Goal: Task Accomplishment & Management: Manage account settings

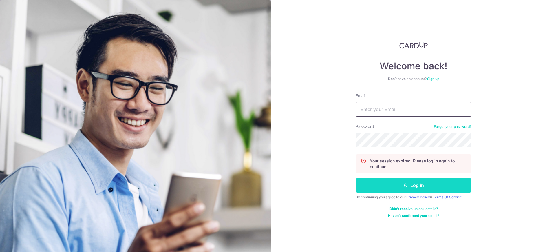
type input "[EMAIL_ADDRESS][PERSON_NAME][DOMAIN_NAME]"
click at [420, 186] on button "Log in" at bounding box center [414, 185] width 116 height 14
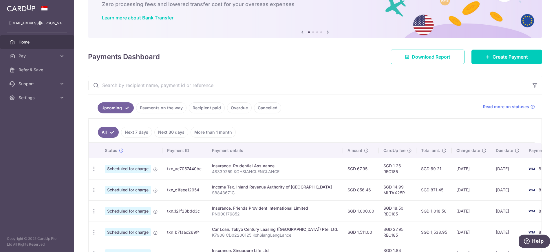
scroll to position [72, 0]
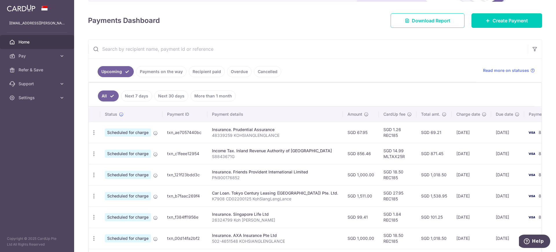
drag, startPoint x: 341, startPoint y: 52, endPoint x: 358, endPoint y: 64, distance: 20.2
click at [341, 52] on input "text" at bounding box center [308, 49] width 440 height 19
drag, startPoint x: 374, startPoint y: 128, endPoint x: 381, endPoint y: 130, distance: 8.2
click at [381, 130] on td "SGD 1.26 REC185" at bounding box center [398, 132] width 38 height 21
copy td "1.26"
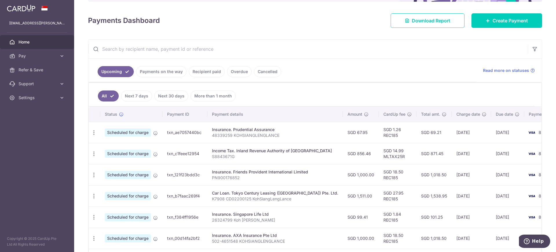
drag, startPoint x: 374, startPoint y: 150, endPoint x: 384, endPoint y: 150, distance: 10.4
click at [384, 150] on td "SGD 14.99 MLTAX25R" at bounding box center [398, 153] width 38 height 21
copy td "14.99"
drag, startPoint x: 338, startPoint y: 154, endPoint x: 346, endPoint y: 155, distance: 8.7
click at [346, 155] on td "SGD 856.46" at bounding box center [361, 153] width 36 height 21
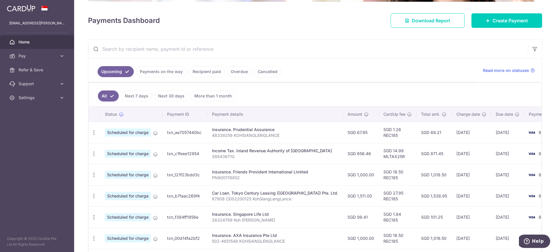
click at [349, 155] on td "SGD 856.46" at bounding box center [361, 153] width 36 height 21
drag, startPoint x: 351, startPoint y: 154, endPoint x: 339, endPoint y: 154, distance: 12.5
click at [343, 154] on td "SGD 856.46" at bounding box center [361, 153] width 36 height 21
copy td "856.46"
drag, startPoint x: 385, startPoint y: 192, endPoint x: 374, endPoint y: 193, distance: 11.0
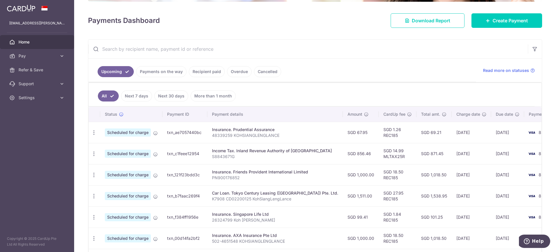
click at [379, 193] on td "SGD 27.95 REC185" at bounding box center [398, 195] width 38 height 21
copy td "27.95"
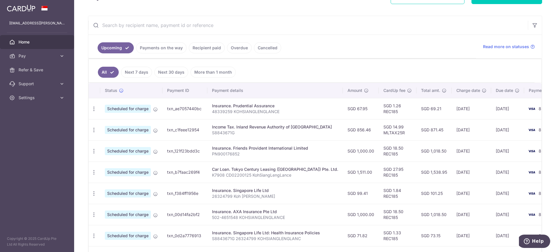
scroll to position [109, 0]
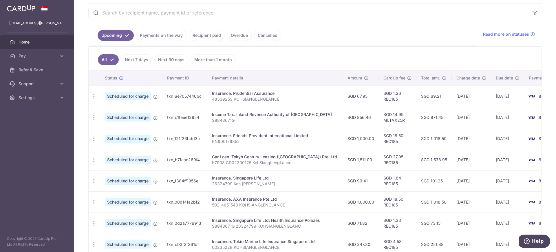
drag, startPoint x: 385, startPoint y: 177, endPoint x: 374, endPoint y: 178, distance: 10.7
click at [379, 178] on td "SGD 1.84 REC185" at bounding box center [398, 180] width 38 height 21
copy td "1.84"
click at [363, 53] on ul "All Next 7 days Next 30 days More than 1 month" at bounding box center [312, 58] width 446 height 23
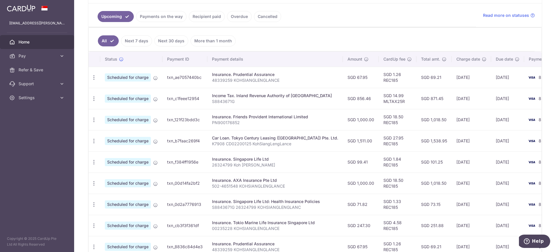
scroll to position [145, 0]
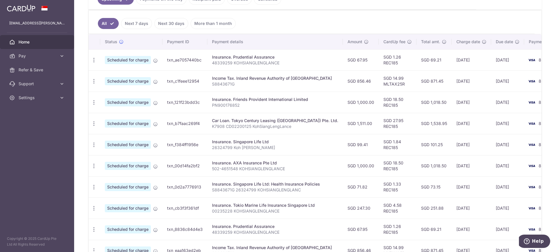
drag, startPoint x: 384, startPoint y: 182, endPoint x: 374, endPoint y: 185, distance: 10.2
click at [379, 185] on td "SGD 1.33 REC185" at bounding box center [398, 186] width 38 height 21
copy td "1.33"
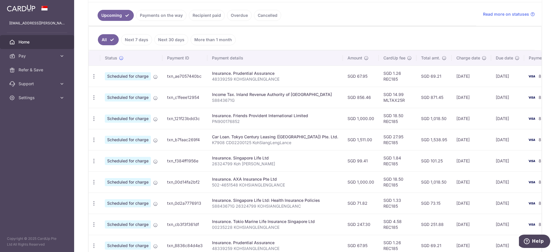
scroll to position [127, 0]
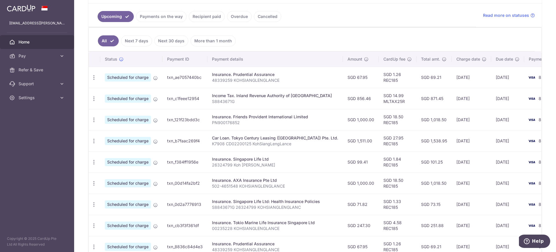
click at [244, 206] on p "S8843671G 26324799 KOHSIANGLENGLANC" at bounding box center [275, 207] width 126 height 6
copy p "26324799"
click at [282, 162] on p "26324799 Koh Siang Leng Lance" at bounding box center [275, 165] width 126 height 6
click at [294, 205] on p "S8843671G 26324799 KOHSIANGLENGLANC" at bounding box center [275, 207] width 126 height 6
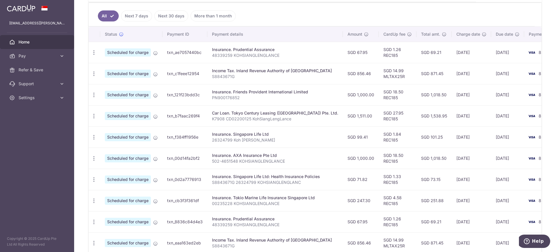
scroll to position [164, 0]
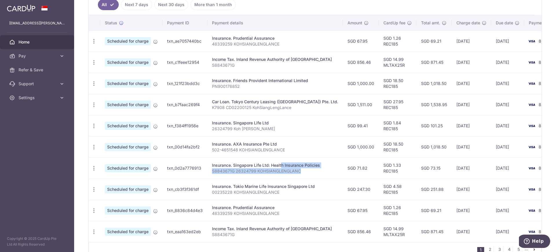
drag, startPoint x: 265, startPoint y: 164, endPoint x: 300, endPoint y: 176, distance: 37.4
click at [300, 176] on td "Insurance. Singapore Life Ltd: Health Insurance Policies S8843671G 26324799 KOH…" at bounding box center [275, 167] width 136 height 21
click at [303, 172] on p "S8843671G 26324799 KOHSIANGLENGLANC" at bounding box center [275, 171] width 126 height 6
drag, startPoint x: 303, startPoint y: 172, endPoint x: 211, endPoint y: 167, distance: 91.9
click at [211, 167] on td "Insurance. Singapore Life Ltd: Health Insurance Policies S8843671G 26324799 KOH…" at bounding box center [275, 167] width 136 height 21
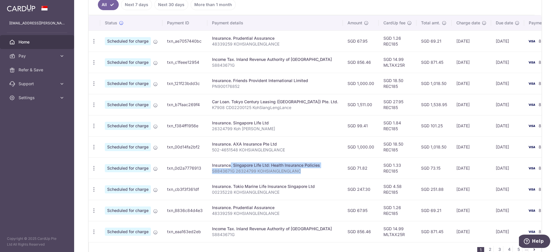
click at [245, 166] on div "Insurance. Singapore Life Ltd: Health Insurance Policies" at bounding box center [275, 165] width 126 height 6
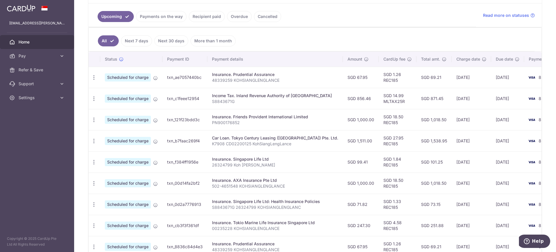
scroll to position [55, 0]
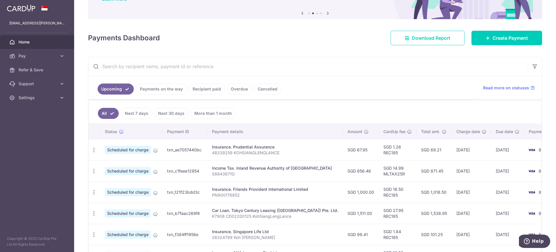
click at [167, 62] on input "text" at bounding box center [308, 66] width 440 height 19
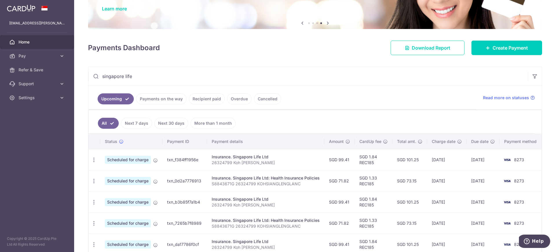
scroll to position [0, 0]
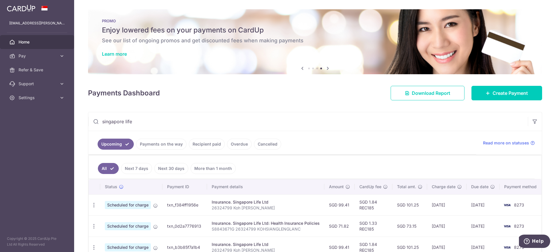
type input "singapore life"
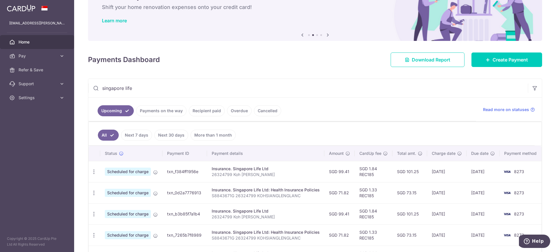
scroll to position [72, 0]
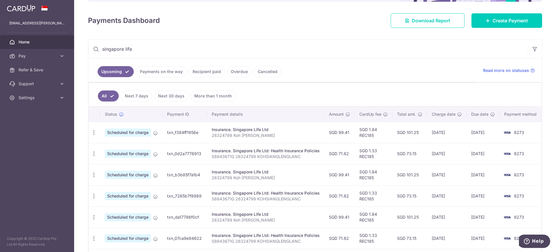
drag, startPoint x: 338, startPoint y: 132, endPoint x: 352, endPoint y: 155, distance: 26.4
click at [352, 155] on tbody "Update payment Cancel payment Scheduled for charge txn_f384ff1956e Insurance. S…" at bounding box center [316, 227] width 455 height 211
click at [340, 63] on ul "Upcoming Payments on the way Recipient paid Overdue Cancelled" at bounding box center [282, 69] width 388 height 23
click at [209, 70] on link "Recipient paid" at bounding box center [207, 71] width 36 height 11
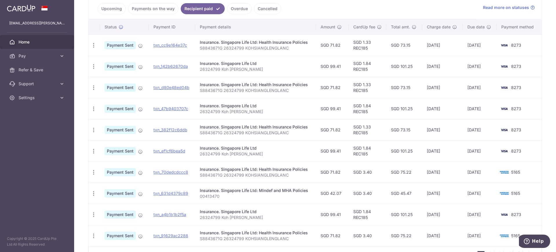
scroll to position [171, 0]
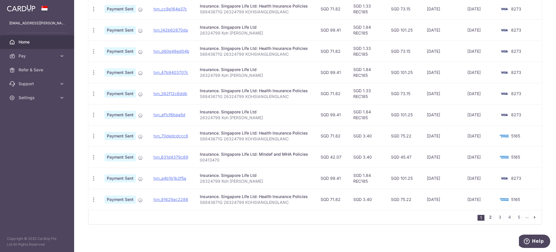
click at [487, 217] on link "2" at bounding box center [490, 216] width 7 height 7
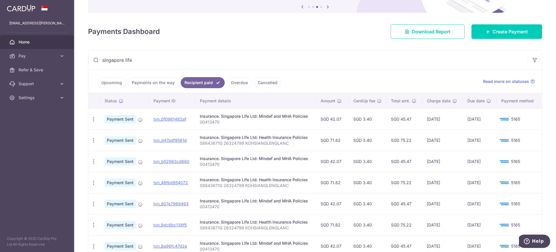
scroll to position [72, 0]
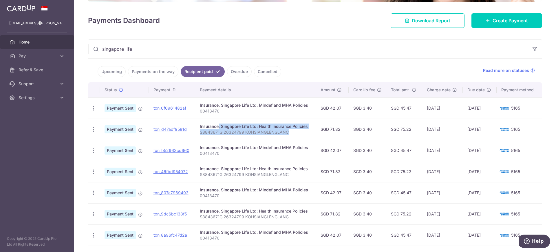
drag, startPoint x: 282, startPoint y: 133, endPoint x: 198, endPoint y: 129, distance: 84.1
click at [198, 129] on td "Insurance. Singapore Life Ltd: Health Insurance Policies S8843671G 26324799 KOH…" at bounding box center [255, 128] width 121 height 21
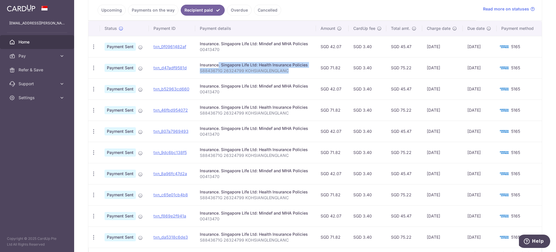
scroll to position [145, 0]
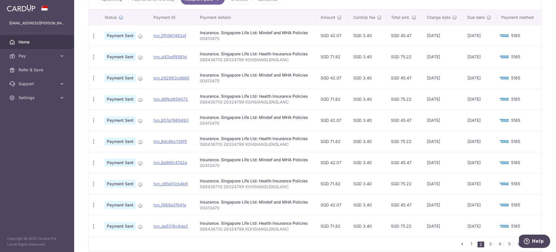
click at [284, 76] on div "Insurance. Singapore Life Ltd: Mindef and MHA Policies" at bounding box center [255, 75] width 111 height 6
drag, startPoint x: 341, startPoint y: 56, endPoint x: 317, endPoint y: 57, distance: 23.8
click at [317, 57] on td "SGD 71.82" at bounding box center [332, 56] width 33 height 21
click at [468, 244] on link "1" at bounding box center [471, 243] width 7 height 7
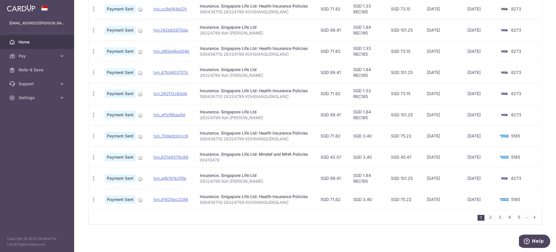
scroll to position [99, 0]
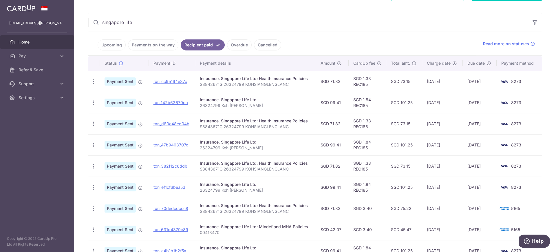
drag, startPoint x: 328, startPoint y: 80, endPoint x: 341, endPoint y: 80, distance: 13.3
click at [341, 80] on td "SGD 71.82" at bounding box center [332, 81] width 33 height 21
drag, startPoint x: 330, startPoint y: 80, endPoint x: 341, endPoint y: 84, distance: 11.5
click at [341, 84] on td "SGD 71.82" at bounding box center [332, 81] width 33 height 21
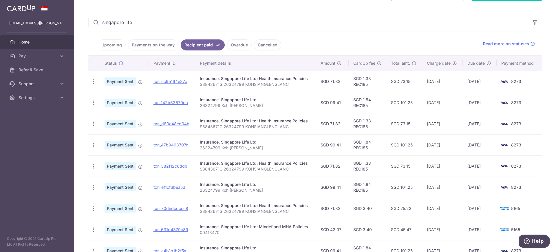
click at [341, 83] on td "SGD 71.82" at bounding box center [332, 81] width 33 height 21
drag, startPoint x: 328, startPoint y: 80, endPoint x: 339, endPoint y: 82, distance: 11.4
click at [339, 82] on td "SGD 71.82" at bounding box center [332, 81] width 33 height 21
click at [111, 45] on link "Upcoming" at bounding box center [112, 44] width 28 height 11
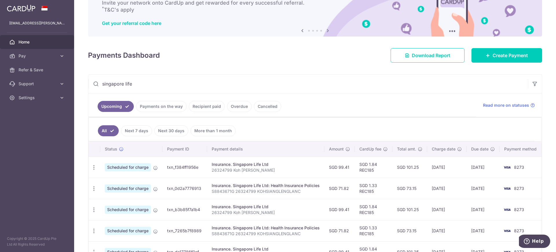
scroll to position [72, 0]
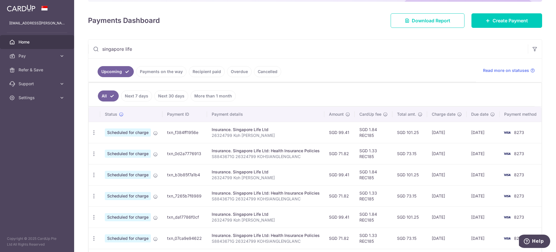
drag, startPoint x: 431, startPoint y: 132, endPoint x: 457, endPoint y: 155, distance: 34.5
click at [457, 155] on tbody "Update payment Cancel payment Scheduled for charge txn_f384ff1956e Insurance. S…" at bounding box center [316, 227] width 455 height 211
click at [456, 154] on td "02/09/2025" at bounding box center [446, 153] width 39 height 21
drag, startPoint x: 456, startPoint y: 154, endPoint x: 430, endPoint y: 133, distance: 33.2
click at [430, 133] on tbody "Update payment Cancel payment Scheduled for charge txn_f384ff1956e Insurance. S…" at bounding box center [316, 227] width 455 height 211
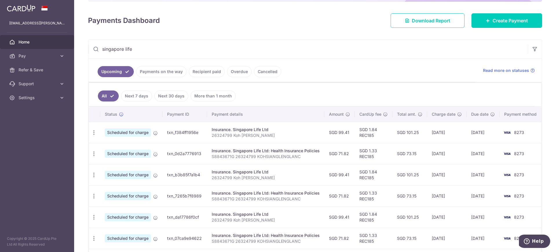
click at [432, 133] on td "25/08/2025" at bounding box center [446, 132] width 39 height 21
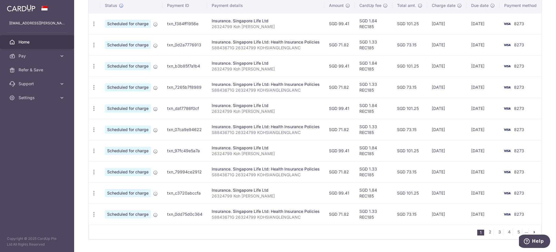
scroll to position [196, 0]
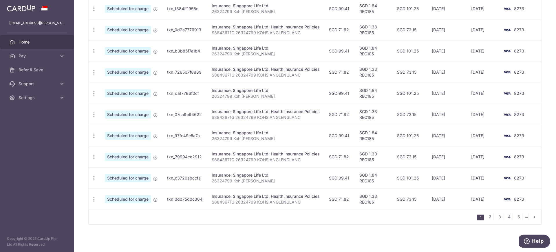
click at [486, 217] on link "2" at bounding box center [489, 216] width 7 height 7
click at [468, 215] on link "1" at bounding box center [471, 216] width 7 height 7
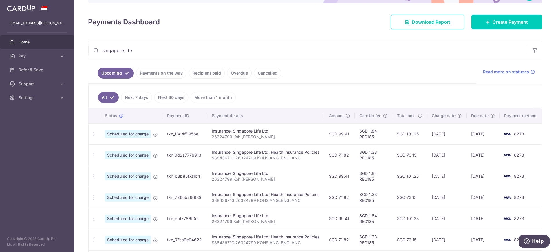
scroll to position [72, 0]
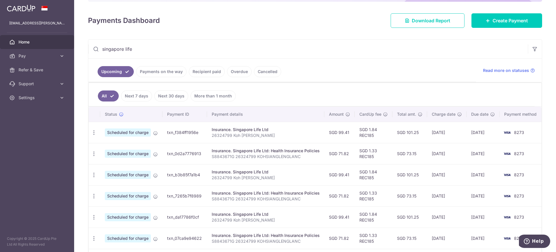
drag, startPoint x: 431, startPoint y: 132, endPoint x: 458, endPoint y: 153, distance: 34.1
click at [458, 153] on tbody "Update payment Cancel payment Scheduled for charge txn_f384ff1956e Insurance. S…" at bounding box center [316, 227] width 455 height 211
click at [458, 153] on td "02/09/2025" at bounding box center [446, 153] width 39 height 21
drag, startPoint x: 457, startPoint y: 153, endPoint x: 425, endPoint y: 131, distance: 39.2
click at [425, 131] on tbody "Update payment Cancel payment Scheduled for charge txn_f384ff1956e Insurance. S…" at bounding box center [316, 227] width 455 height 211
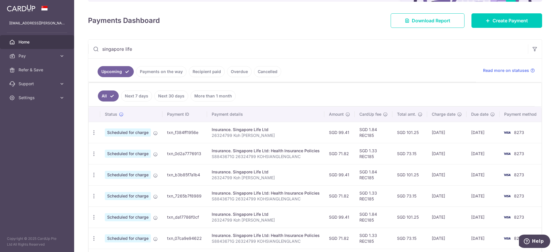
click at [432, 131] on td "25/08/2025" at bounding box center [446, 132] width 39 height 21
click at [402, 92] on ul "All Next 7 days Next 30 days More than 1 month" at bounding box center [312, 94] width 446 height 23
click at [95, 133] on icon "button" at bounding box center [94, 132] width 6 height 6
click at [124, 147] on span "Update payment" at bounding box center [124, 148] width 39 height 7
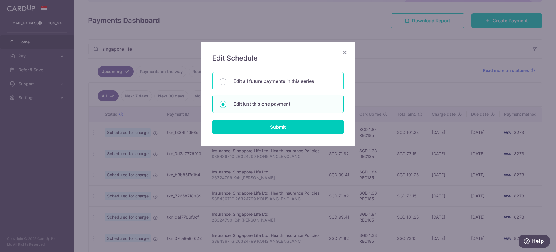
click at [277, 80] on p "Edit all future payments in this series" at bounding box center [284, 81] width 103 height 7
click at [226, 80] on input "Edit all future payments in this series" at bounding box center [222, 81] width 7 height 7
radio input "true"
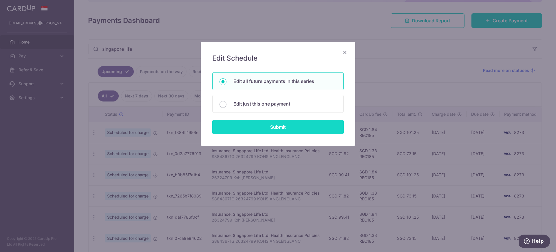
click at [286, 130] on input "Submit" at bounding box center [277, 127] width 131 height 14
radio input "true"
type input "99.41"
type input "26324799 Koh Siang Leng Lance"
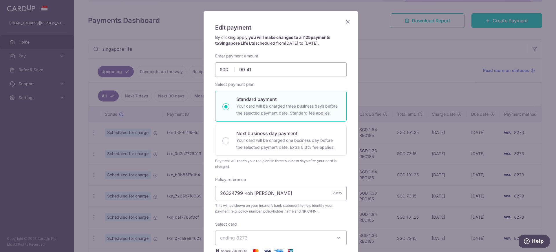
scroll to position [0, 0]
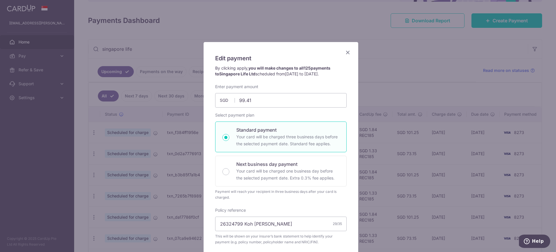
click at [345, 51] on icon "Close" at bounding box center [347, 52] width 7 height 7
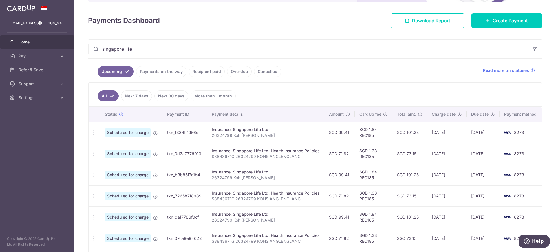
click at [131, 134] on span "Scheduled for charge" at bounding box center [128, 132] width 46 height 8
click at [94, 132] on icon "button" at bounding box center [94, 132] width 6 height 6
click at [123, 149] on span "Update payment" at bounding box center [124, 148] width 39 height 7
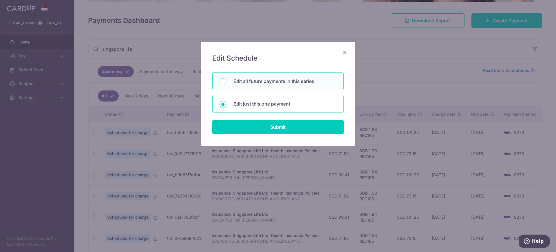
click at [264, 101] on p "Edit just this one payment" at bounding box center [284, 103] width 103 height 7
click at [226, 101] on input "Edit just this one payment" at bounding box center [222, 104] width 7 height 7
radio input "true"
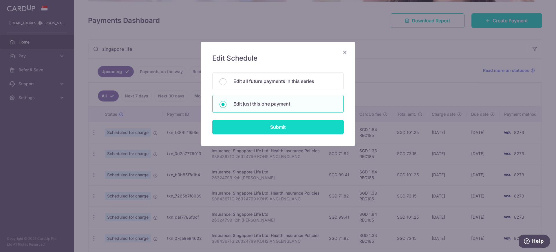
click at [270, 126] on input "Submit" at bounding box center [277, 127] width 131 height 14
radio input "true"
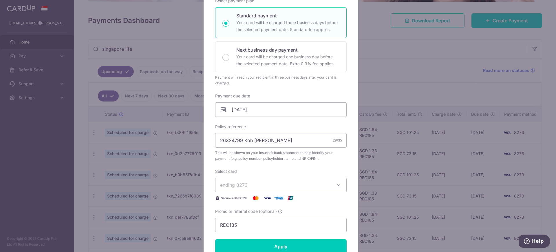
scroll to position [109, 0]
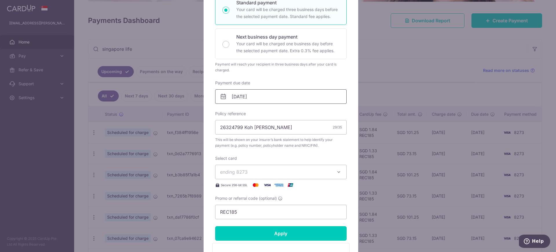
click at [274, 94] on input "28/08/2025" at bounding box center [280, 96] width 131 height 14
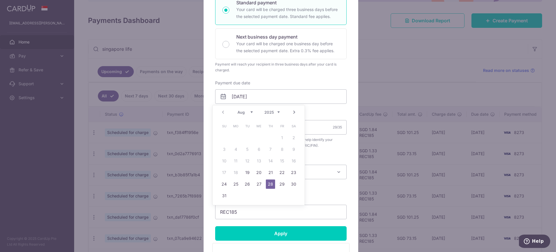
click at [316, 74] on div "Enter payment amount 99.41 99.41 SGD To change the payment amount, please cance…" at bounding box center [280, 88] width 131 height 262
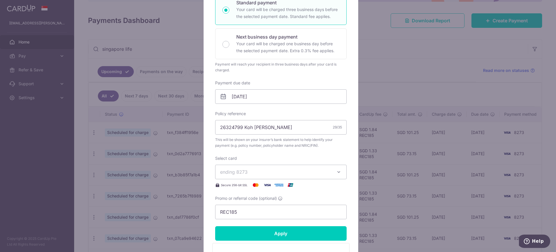
click at [393, 68] on div "Edit payment By clicking apply, you will make changes to all 125 payments to Si…" at bounding box center [278, 126] width 556 height 252
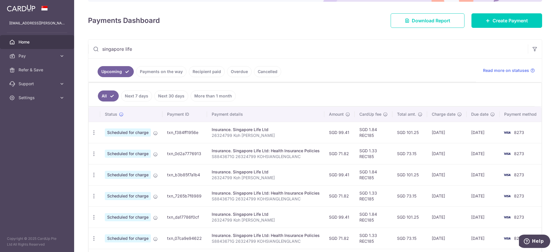
drag, startPoint x: 428, startPoint y: 154, endPoint x: 446, endPoint y: 193, distance: 43.1
click at [446, 193] on tbody "Update payment Cancel payment Scheduled for charge txn_f384ff1956e Insurance. S…" at bounding box center [316, 227] width 455 height 211
click at [446, 193] on td "30/09/2025" at bounding box center [446, 195] width 39 height 21
drag, startPoint x: 433, startPoint y: 153, endPoint x: 471, endPoint y: 154, distance: 38.0
click at [471, 154] on tr "Update payment Cancel payment Scheduled for charge txn_0d2a7776913 Insurance. S…" at bounding box center [316, 153] width 455 height 21
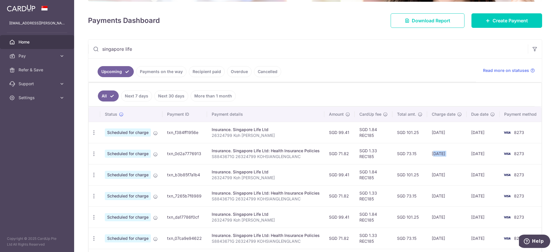
drag, startPoint x: 478, startPoint y: 131, endPoint x: 495, endPoint y: 220, distance: 90.9
click at [495, 220] on tbody "Update payment Cancel payment Scheduled for charge txn_f384ff1956e Insurance. S…" at bounding box center [316, 227] width 455 height 211
click at [483, 155] on td "05/09/2025" at bounding box center [482, 153] width 33 height 21
click at [94, 136] on icon "button" at bounding box center [94, 132] width 6 height 6
click at [129, 184] on span "Cancel payment" at bounding box center [124, 183] width 39 height 7
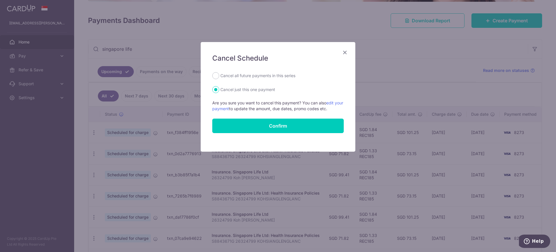
click at [259, 75] on label "Cancel all future payments in this series" at bounding box center [257, 75] width 75 height 7
click at [219, 75] on input "Cancel all future payments in this series" at bounding box center [215, 75] width 7 height 7
radio input "true"
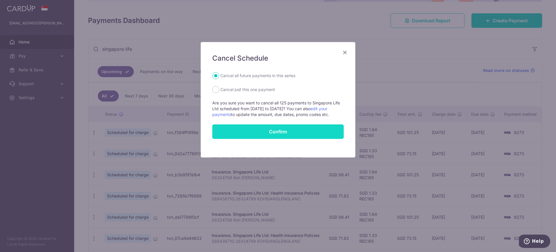
click at [300, 132] on button "Confirm" at bounding box center [277, 131] width 131 height 14
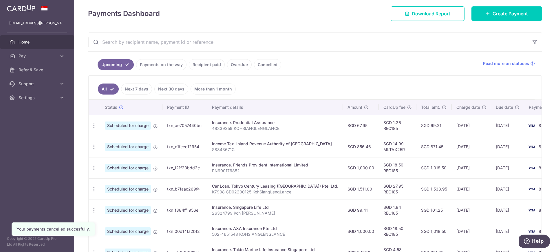
click at [165, 38] on input "text" at bounding box center [308, 42] width 440 height 19
type input "singapore life"
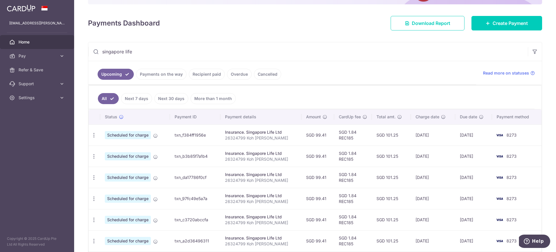
scroll to position [87, 0]
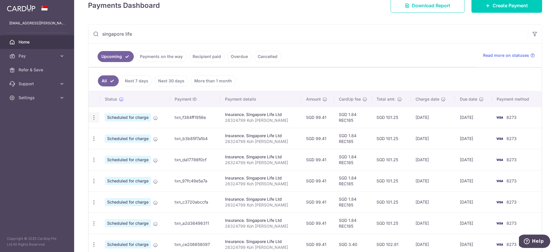
click at [97, 118] on div "Update payment Cancel payment" at bounding box center [94, 117] width 11 height 11
click at [93, 118] on icon "button" at bounding box center [94, 117] width 6 height 6
drag, startPoint x: 122, startPoint y: 132, endPoint x: 165, endPoint y: 136, distance: 43.6
click at [122, 132] on span "Update payment" at bounding box center [124, 133] width 39 height 7
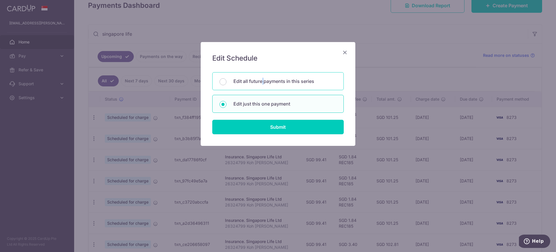
click at [263, 82] on p "Edit all future payments in this series" at bounding box center [284, 81] width 103 height 7
radio input "true"
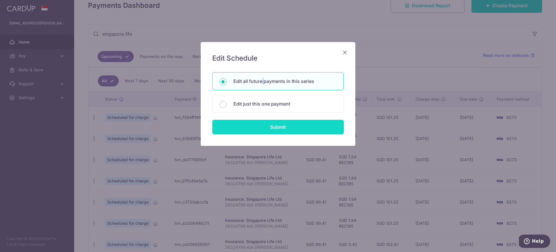
click at [275, 126] on input "Submit" at bounding box center [277, 127] width 131 height 14
radio input "true"
type input "99.41"
type input "26324799 Koh [PERSON_NAME]"
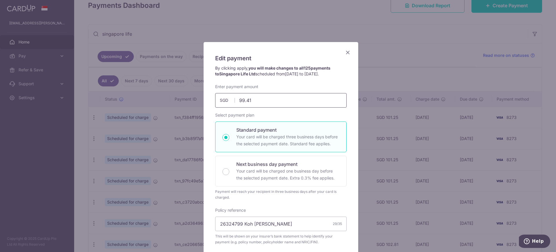
click at [266, 103] on input "99.41" at bounding box center [280, 100] width 131 height 14
type input "9"
click at [258, 99] on input "134.00" at bounding box center [280, 100] width 131 height 14
type input "134.34"
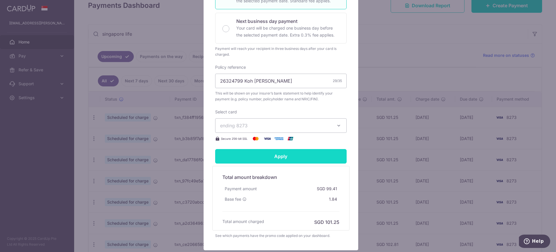
scroll to position [147, 0]
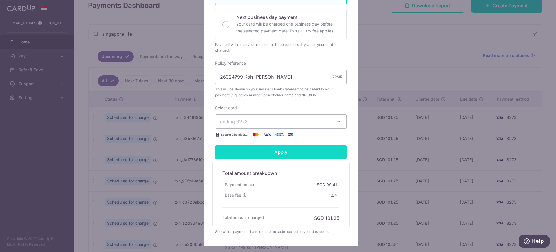
click at [286, 151] on input "Apply" at bounding box center [280, 152] width 131 height 14
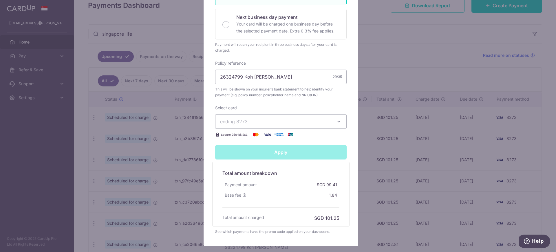
type input "Successfully Applied"
drag, startPoint x: 335, startPoint y: 194, endPoint x: 326, endPoint y: 197, distance: 10.1
click at [326, 197] on div "SGD 2.49" at bounding box center [327, 195] width 23 height 10
copy div "2.49"
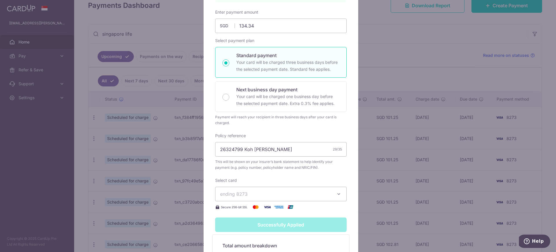
scroll to position [0, 0]
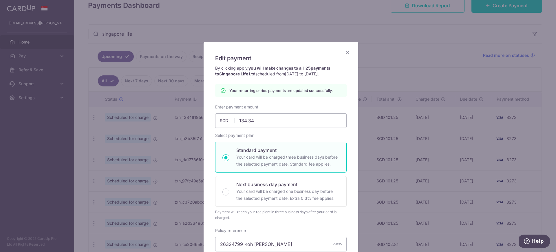
click at [344, 52] on icon "Close" at bounding box center [347, 52] width 7 height 7
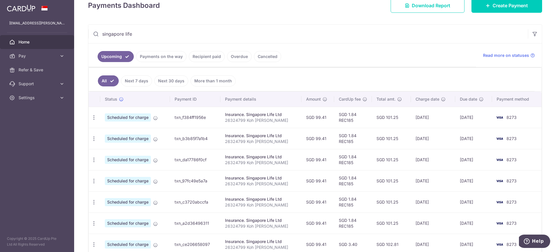
scroll to position [122, 0]
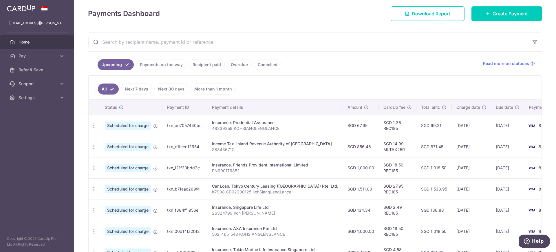
click at [181, 43] on input "text" at bounding box center [308, 42] width 440 height 19
type input "singapore life"
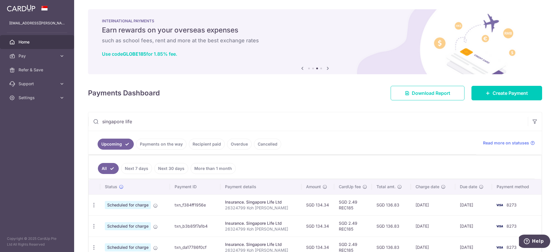
click at [210, 143] on link "Recipient paid" at bounding box center [207, 143] width 36 height 11
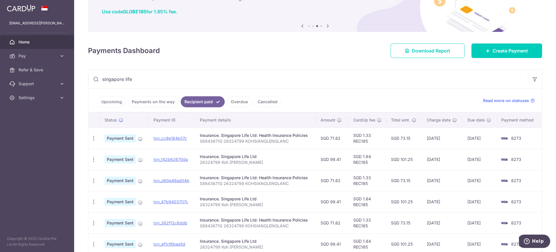
scroll to position [72, 0]
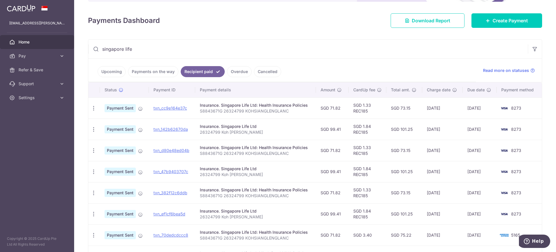
drag, startPoint x: 449, startPoint y: 131, endPoint x: 440, endPoint y: 132, distance: 8.2
click at [440, 132] on td "23/07/2025" at bounding box center [442, 128] width 41 height 21
click at [475, 132] on td "28/07/2025" at bounding box center [480, 128] width 34 height 21
drag, startPoint x: 488, startPoint y: 129, endPoint x: 461, endPoint y: 107, distance: 34.6
click at [461, 107] on tbody "PDF Receipt Payment Sent txn_cc9e164e37c Insurance. Singapore Life Ltd: Health …" at bounding box center [314, 202] width 453 height 211
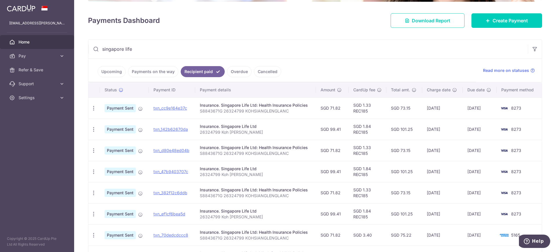
click at [428, 69] on ul "Upcoming Payments on the way Recipient paid Overdue Cancelled" at bounding box center [282, 69] width 388 height 23
drag, startPoint x: 489, startPoint y: 107, endPoint x: 459, endPoint y: 108, distance: 30.1
click at [459, 108] on tr "PDF Receipt Payment Sent txn_cc9e164e37c Insurance. Singapore Life Ltd: Health …" at bounding box center [314, 107] width 453 height 21
drag, startPoint x: 114, startPoint y: 70, endPoint x: 117, endPoint y: 70, distance: 3.2
click at [114, 70] on link "Upcoming" at bounding box center [112, 71] width 28 height 11
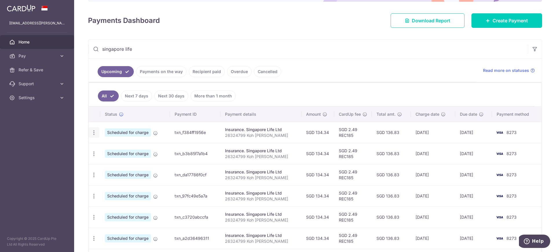
click at [93, 132] on icon "button" at bounding box center [94, 132] width 6 height 6
click at [127, 149] on span "Update payment" at bounding box center [124, 148] width 39 height 7
radio input "true"
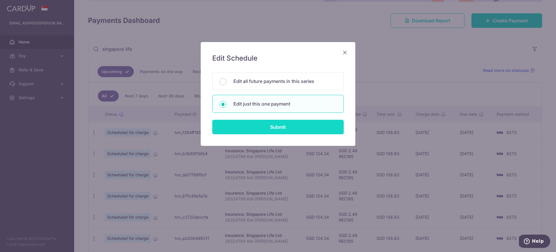
click at [267, 125] on input "Submit" at bounding box center [277, 127] width 131 height 14
radio input "true"
type input "134.34"
type input "28/08/2025"
type input "26324799 Koh Siang Leng Lance"
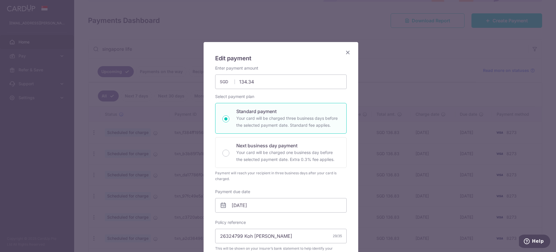
type input "REC185"
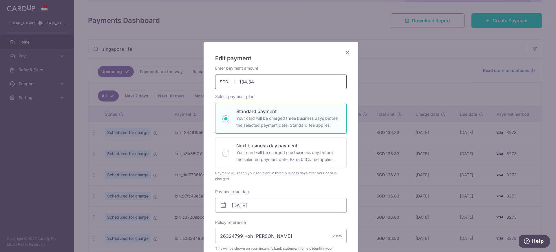
drag, startPoint x: 243, startPoint y: 86, endPoint x: 183, endPoint y: 87, distance: 60.0
click at [183, 87] on div "Edit payment By clicking apply, you will make changes to all payments to Singap…" at bounding box center [278, 126] width 556 height 252
type input "45.51"
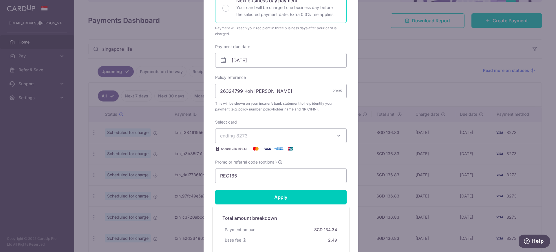
scroll to position [217, 0]
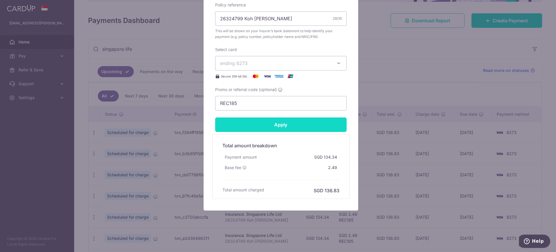
click at [277, 126] on input "Apply" at bounding box center [280, 124] width 131 height 14
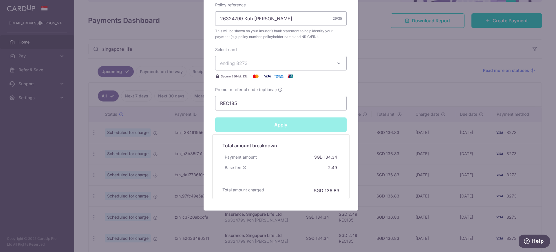
type input "Successfully Applied"
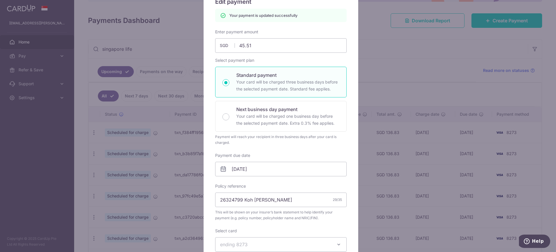
scroll to position [0, 0]
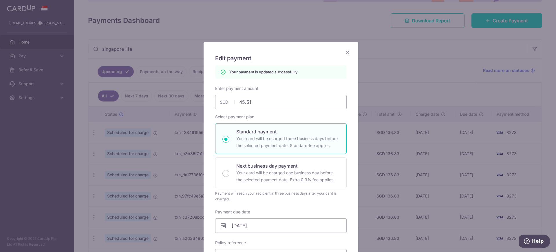
click at [345, 51] on icon "Close" at bounding box center [347, 52] width 7 height 7
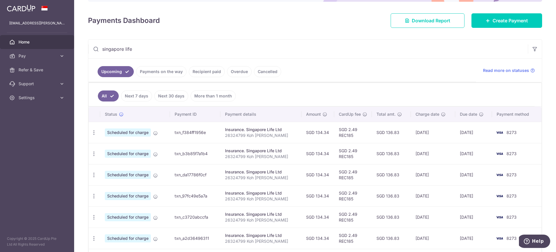
click at [403, 94] on ul "All Next 7 days Next 30 days More than 1 month" at bounding box center [312, 94] width 446 height 23
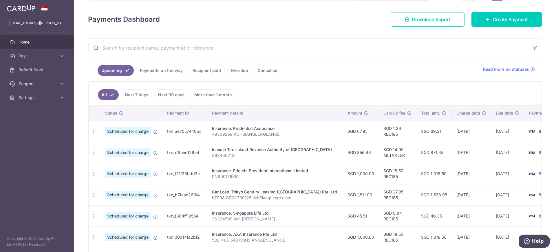
scroll to position [43, 0]
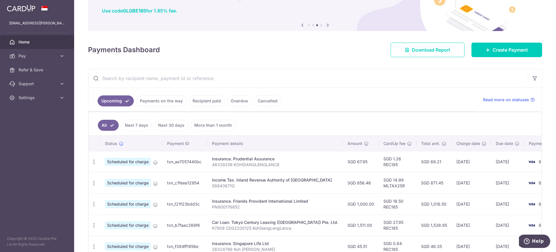
click at [181, 71] on input "text" at bounding box center [308, 78] width 440 height 19
click at [187, 73] on input "text" at bounding box center [308, 78] width 440 height 19
drag, startPoint x: 185, startPoint y: 85, endPoint x: 188, endPoint y: 83, distance: 3.4
click at [185, 85] on input "text" at bounding box center [308, 78] width 440 height 19
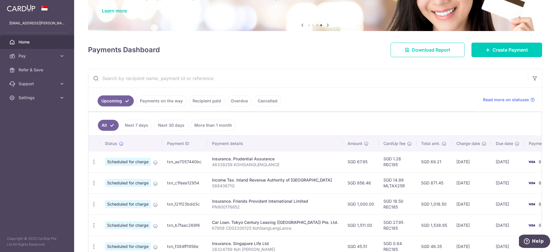
click at [193, 79] on input "text" at bounding box center [308, 78] width 440 height 19
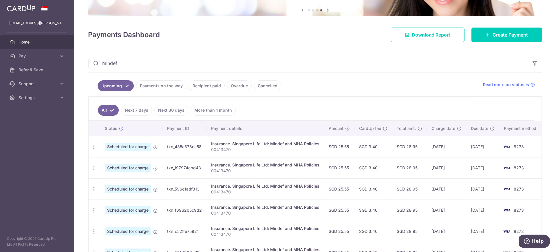
scroll to position [72, 0]
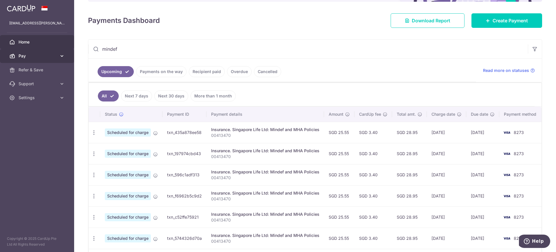
drag, startPoint x: 190, startPoint y: 54, endPoint x: 0, endPoint y: 54, distance: 190.0
click at [0, 54] on main "[EMAIL_ADDRESS][PERSON_NAME][DOMAIN_NAME] Home Pay Payments Recipients Cards Re…" at bounding box center [278, 126] width 556 height 252
paste input "00235228"
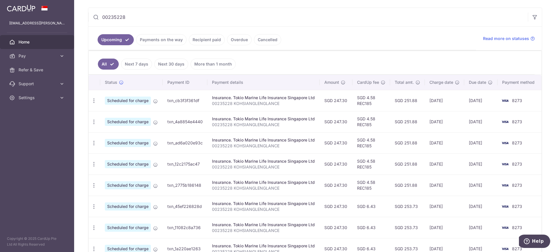
scroll to position [109, 0]
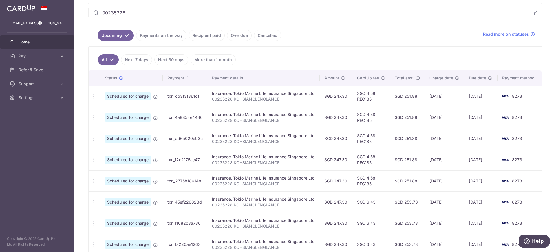
drag, startPoint x: 366, startPoint y: 94, endPoint x: 376, endPoint y: 94, distance: 9.8
click at [376, 94] on td "SGD 4.58 REC185" at bounding box center [371, 95] width 38 height 21
copy td "4.58"
click at [377, 11] on input "00235228" at bounding box center [308, 12] width 440 height 19
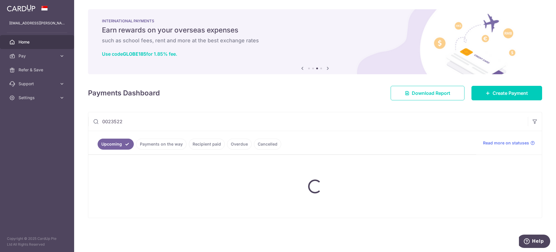
scroll to position [0, 0]
type input "0"
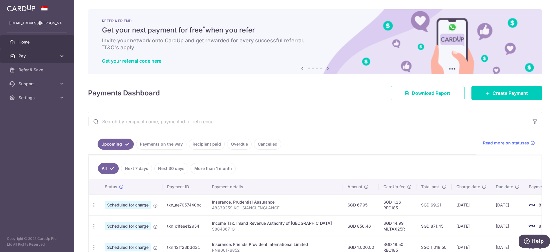
click at [23, 55] on span "Pay" at bounding box center [38, 56] width 38 height 6
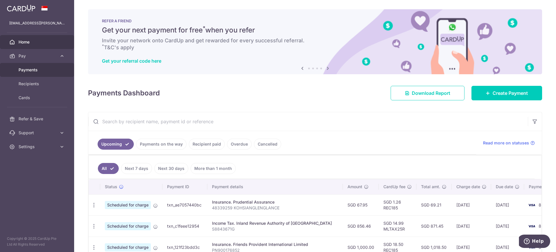
click at [34, 69] on span "Payments" at bounding box center [38, 70] width 38 height 6
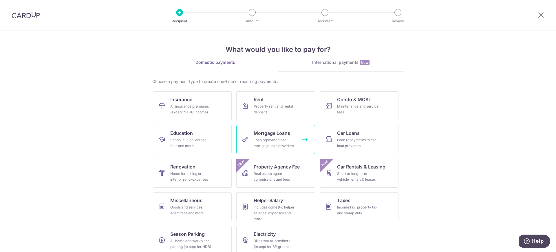
click at [292, 141] on div "Loan repayments to mortgage loan providers" at bounding box center [275, 143] width 42 height 12
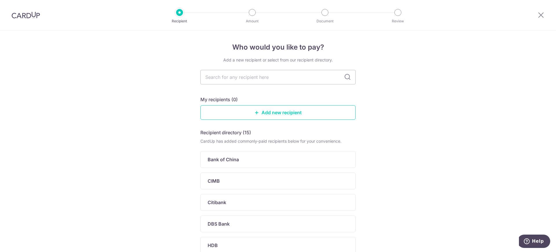
click at [17, 17] on img at bounding box center [26, 15] width 28 height 7
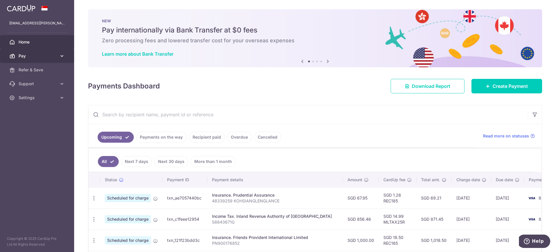
click at [32, 57] on span "Pay" at bounding box center [38, 56] width 38 height 6
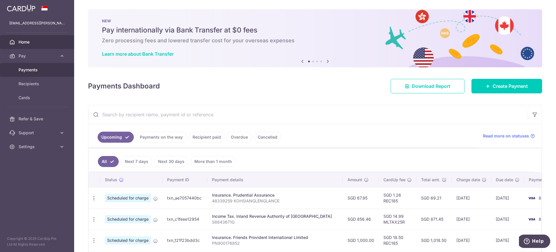
click at [32, 71] on span "Payments" at bounding box center [38, 70] width 38 height 6
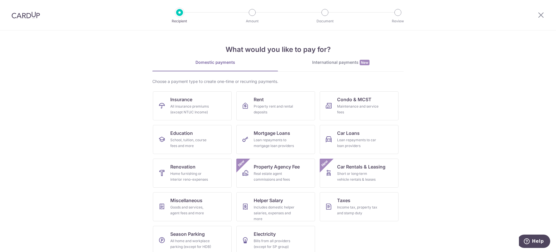
scroll to position [8, 0]
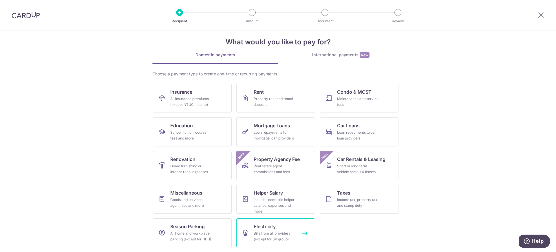
click at [272, 232] on div "Bills from all providers (except for SP group)" at bounding box center [275, 236] width 42 height 12
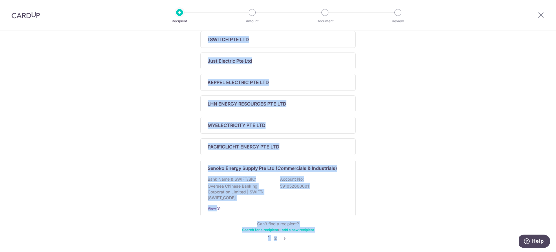
scroll to position [208, 0]
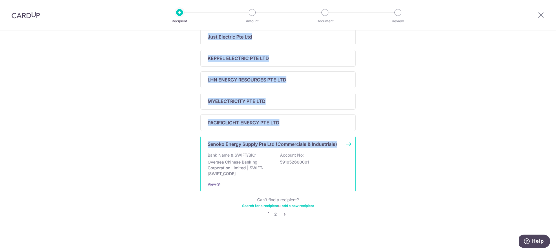
drag, startPoint x: 202, startPoint y: 84, endPoint x: 341, endPoint y: 145, distance: 151.3
click at [341, 145] on div "Recipient directory (17) CardUp has added commonly-paid recipients below for yo…" at bounding box center [277, 69] width 155 height 297
copy div "DIAMOND ENERGY MERCHANTS PTE LTD GENECO EV (S) PTE LTD GREENCITY ENERGY PTE LTD…"
click at [273, 215] on link "2" at bounding box center [275, 214] width 7 height 7
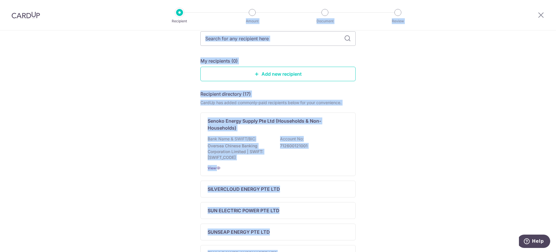
scroll to position [0, 0]
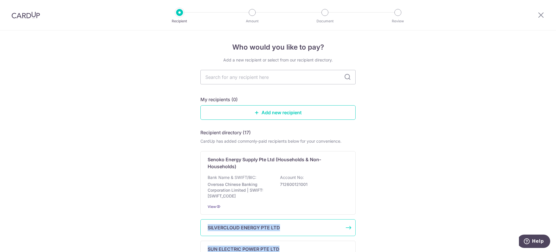
drag, startPoint x: 262, startPoint y: 191, endPoint x: 205, endPoint y: 230, distance: 69.5
click at [205, 230] on div "Recipient directory (17) CardUp has added commonly-paid recipients below for yo…" at bounding box center [277, 248] width 155 height 239
copy div "SILVERCLOUD ENERGY PTE LTD SUN ELECTRIC POWER PTE LTD SUNSEAP ENERGY PTE LTD TU…"
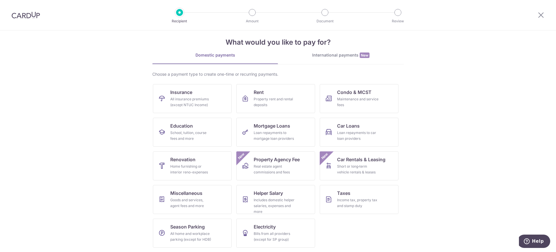
scroll to position [8, 0]
